Goal: Navigation & Orientation: Find specific page/section

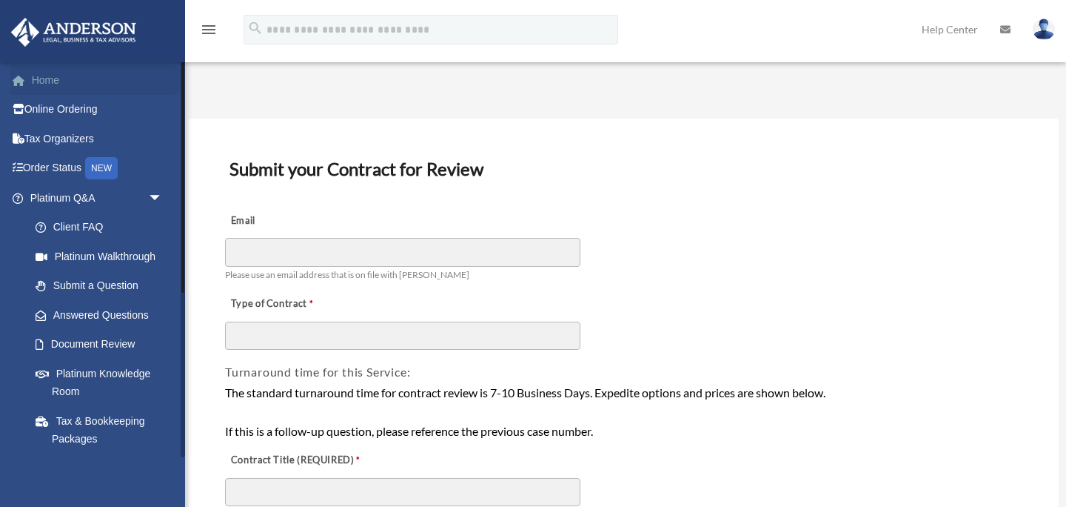
click at [41, 85] on link "Home" at bounding box center [97, 80] width 175 height 30
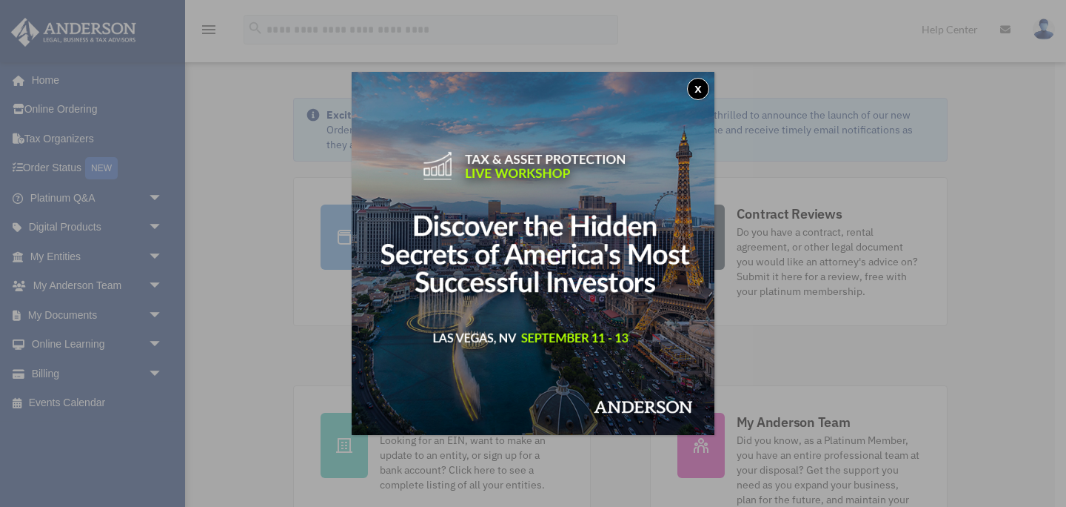
click at [697, 90] on button "x" at bounding box center [698, 89] width 22 height 22
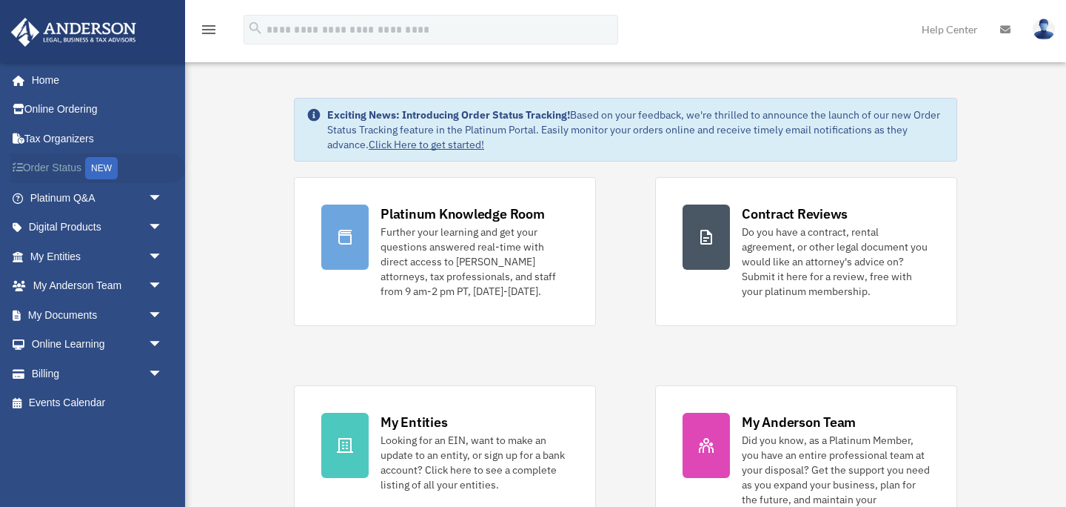
click at [81, 170] on link "Order Status NEW" at bounding box center [97, 168] width 175 height 30
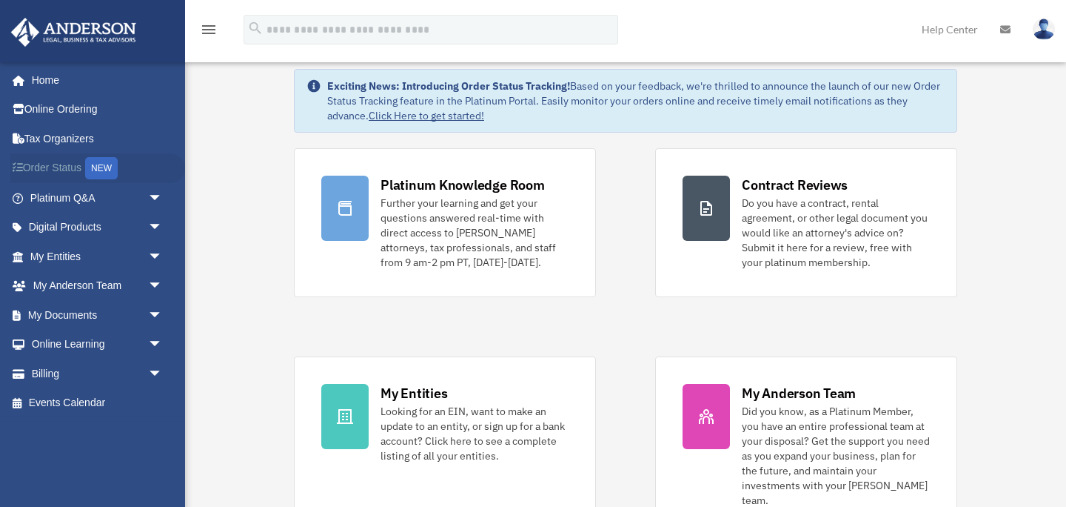
scroll to position [41, 0]
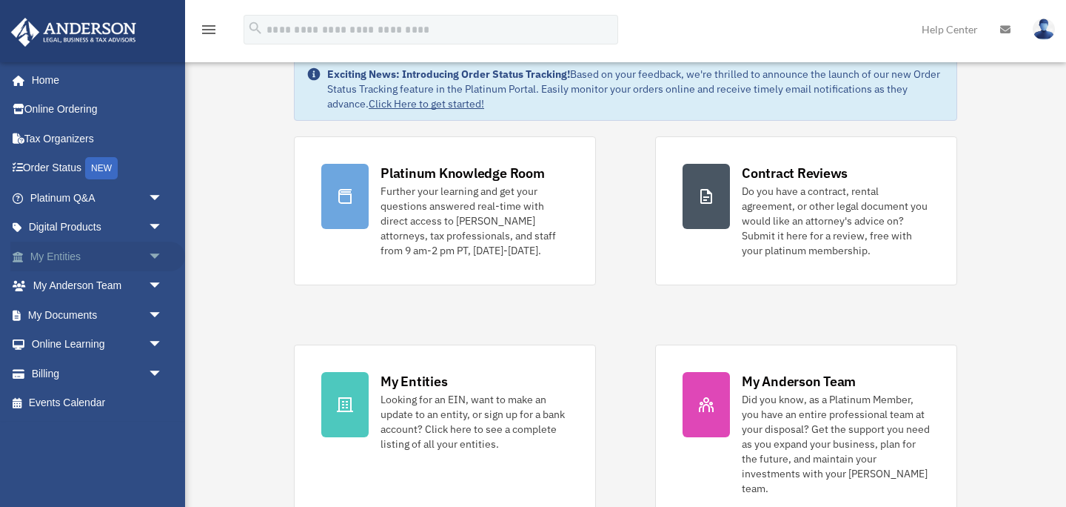
click at [75, 252] on link "My Entities arrow_drop_down" at bounding box center [97, 256] width 175 height 30
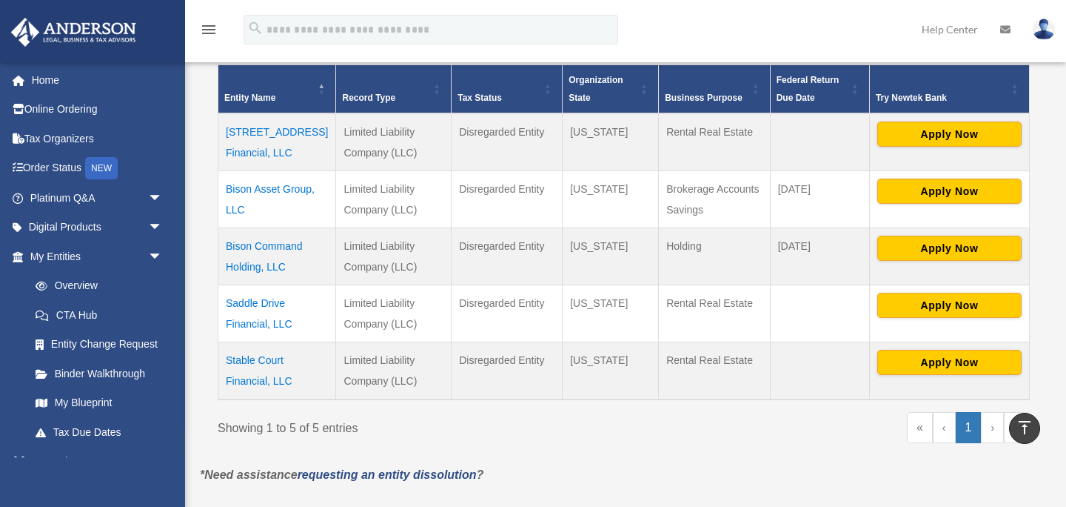
scroll to position [311, 0]
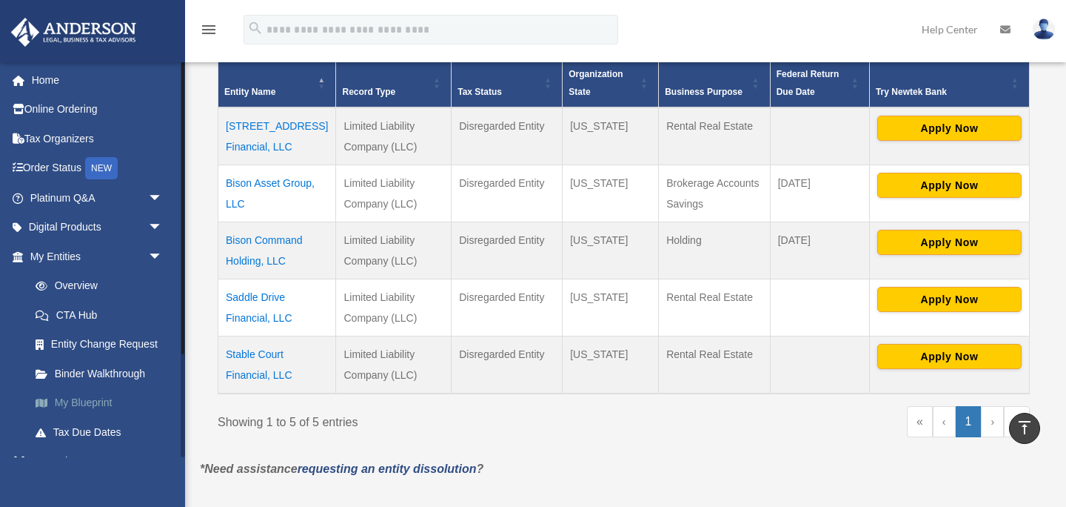
click at [97, 406] on link "My Blueprint" at bounding box center [103, 403] width 164 height 30
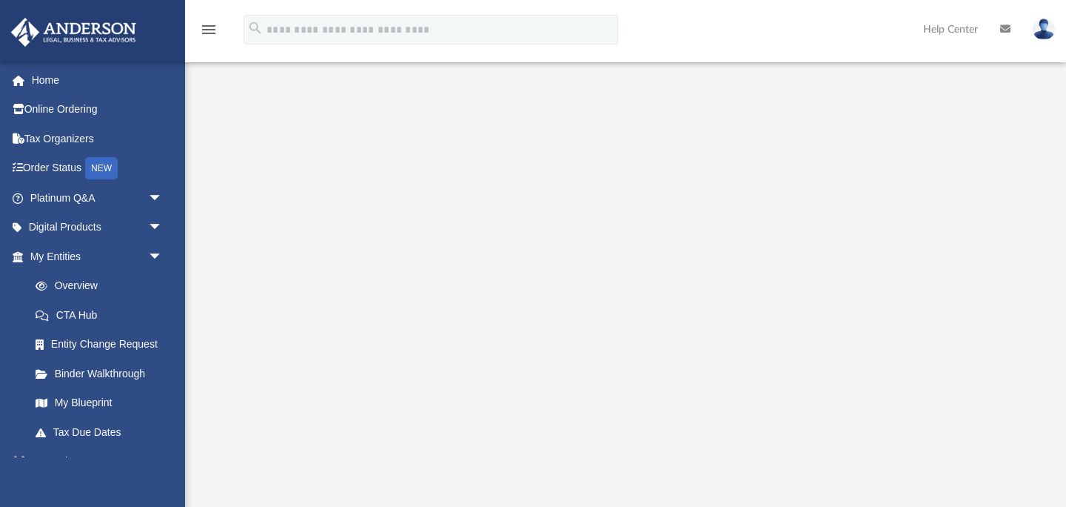
scroll to position [31, 0]
